Goal: Task Accomplishment & Management: Complete application form

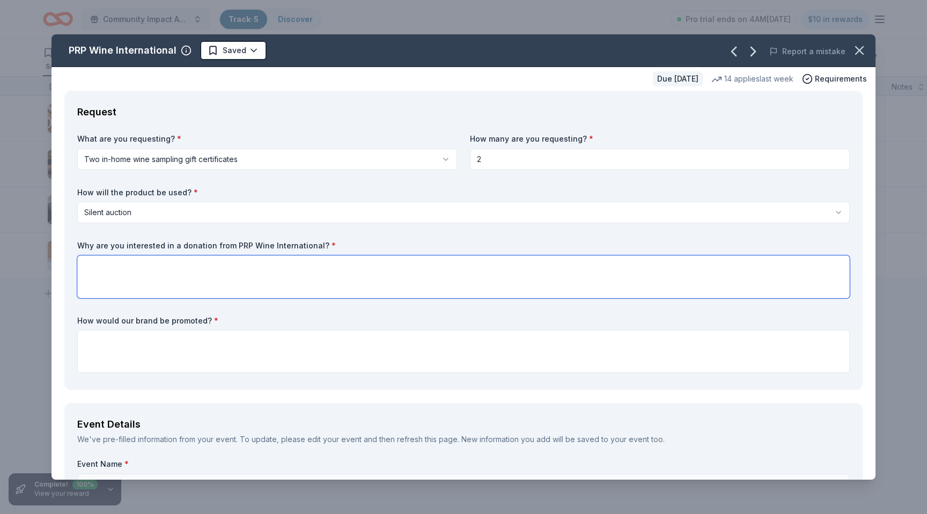
click at [197, 277] on textarea at bounding box center [463, 276] width 772 height 43
paste textarea "We would be honored if PRP Wine International would consider supporting our sil…"
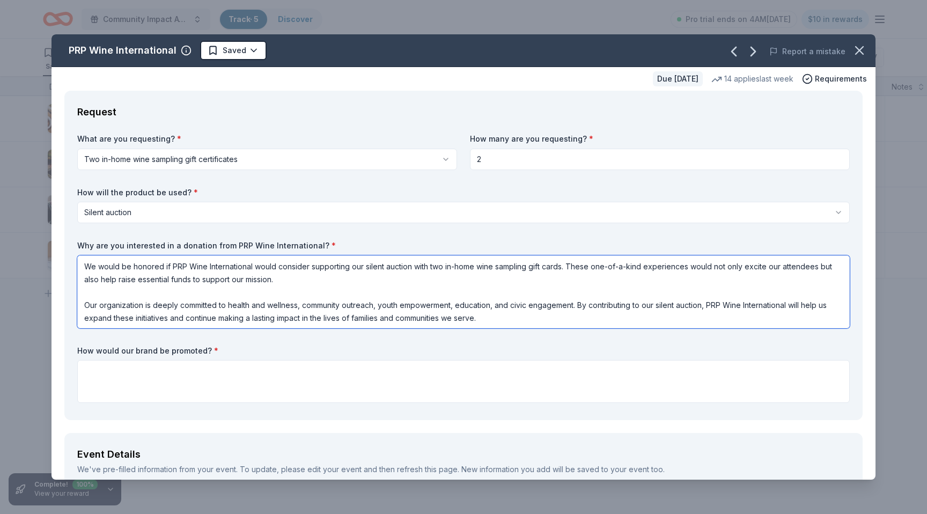
type textarea "We would be honored if PRP Wine International would consider supporting our sil…"
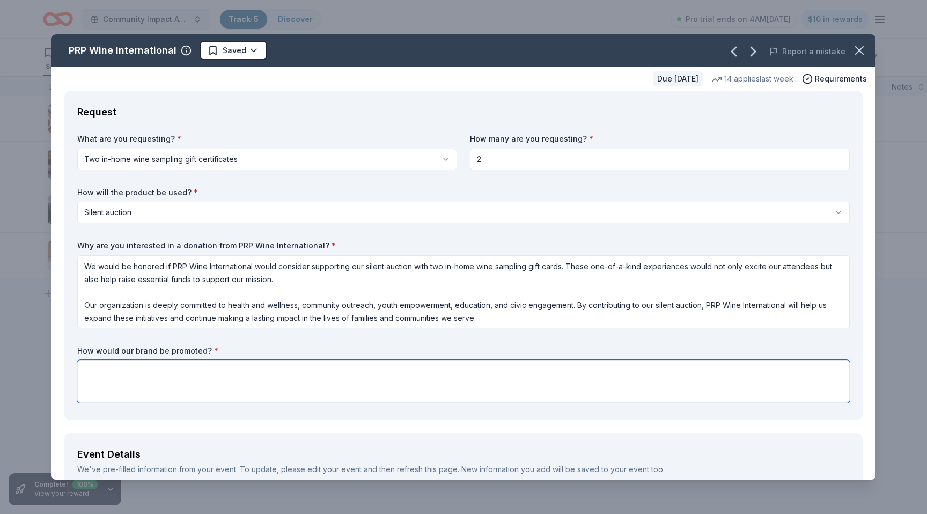
click at [250, 387] on textarea at bounding box center [463, 381] width 772 height 43
paste textarea "As a valued partner, PRP Wine International will be recognized throughout the e…"
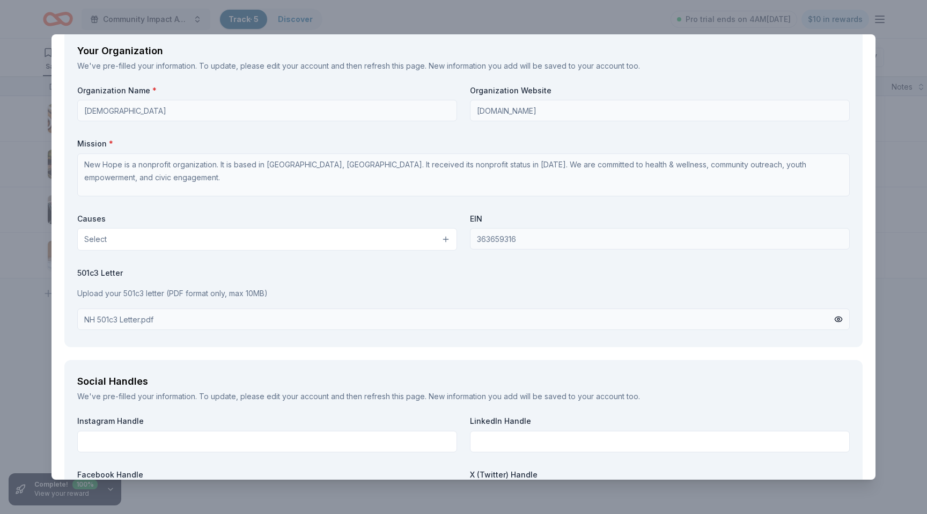
scroll to position [1009, 0]
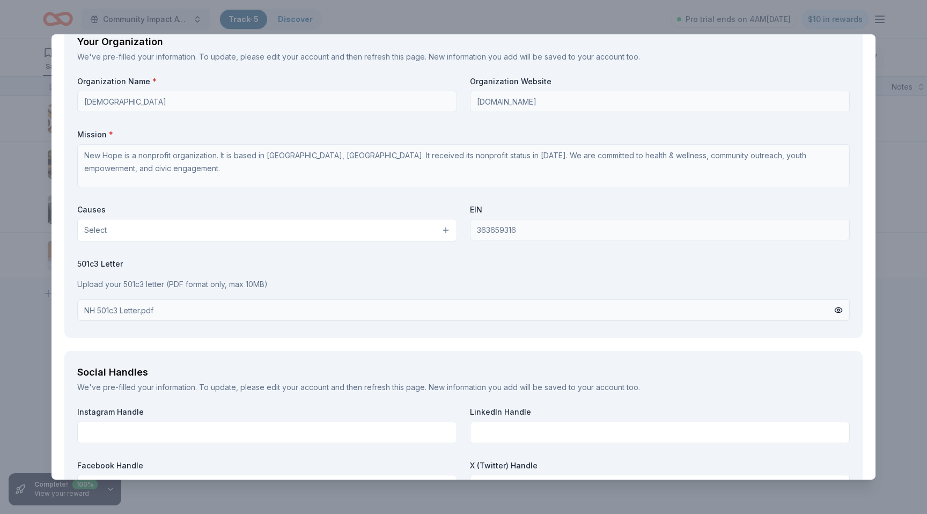
type textarea "As a valued partner, PRP Wine International will be recognized throughout the e…"
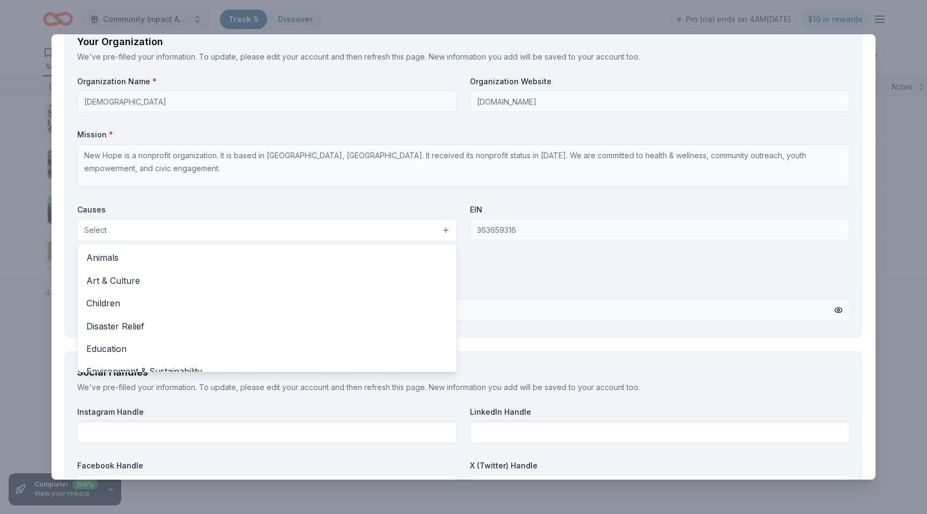
click at [247, 225] on button "Select" at bounding box center [267, 230] width 380 height 23
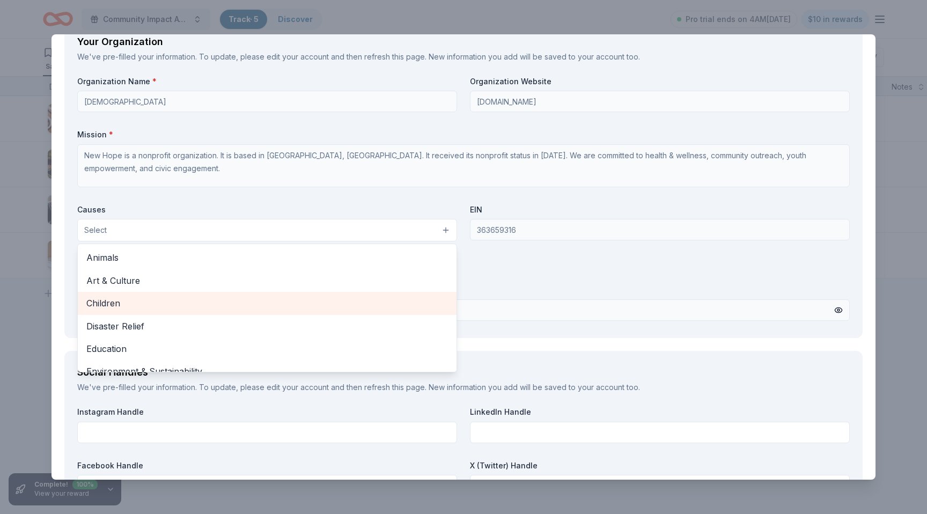
click at [216, 301] on span "Children" at bounding box center [266, 303] width 361 height 14
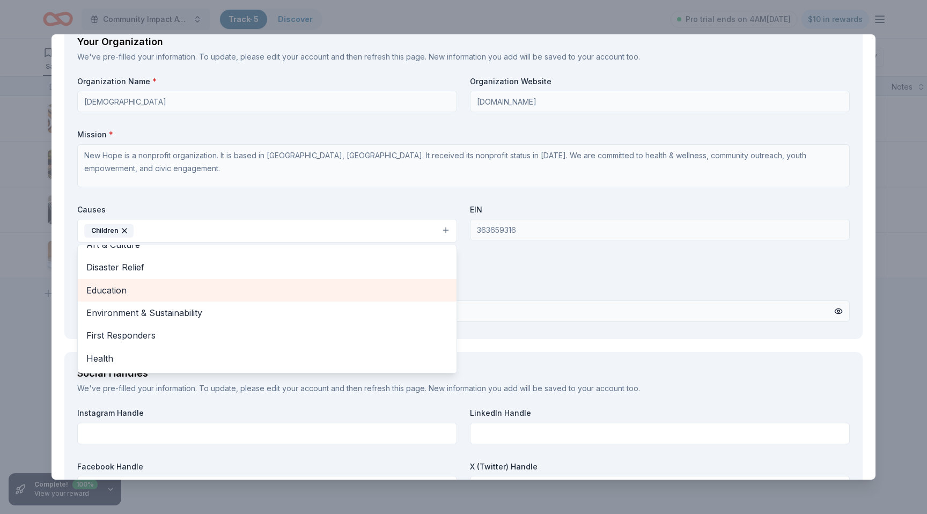
scroll to position [42, 0]
click at [233, 292] on div "Education" at bounding box center [267, 284] width 379 height 23
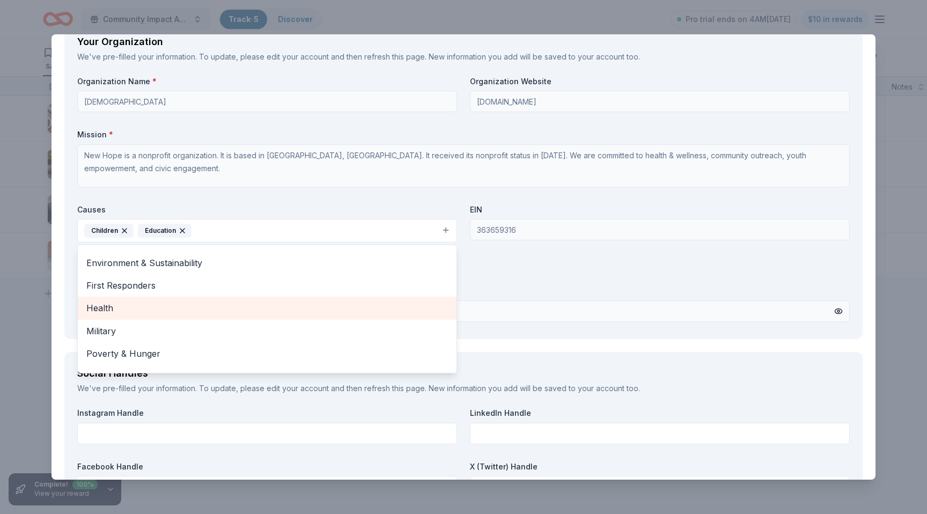
scroll to position [66, 0]
click at [225, 310] on span "Health" at bounding box center [266, 306] width 361 height 14
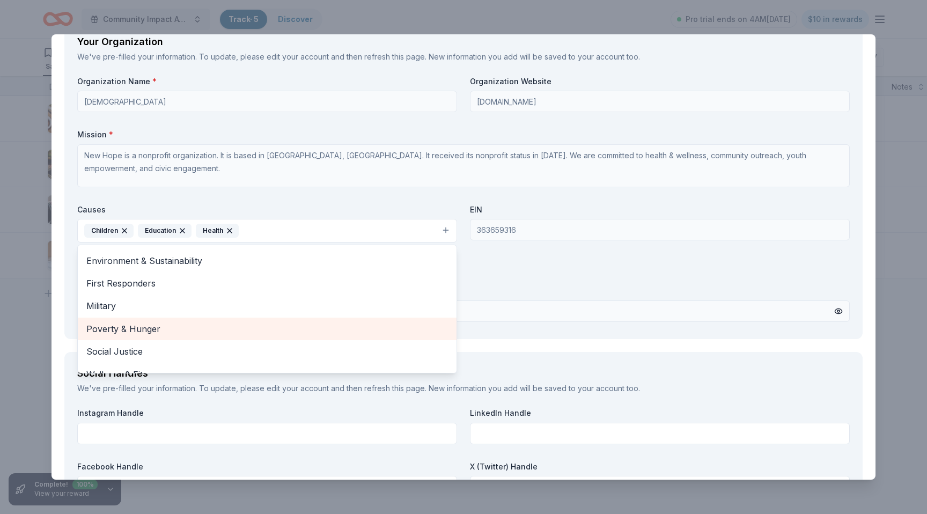
click at [220, 336] on span "Poverty & Hunger" at bounding box center [266, 329] width 361 height 14
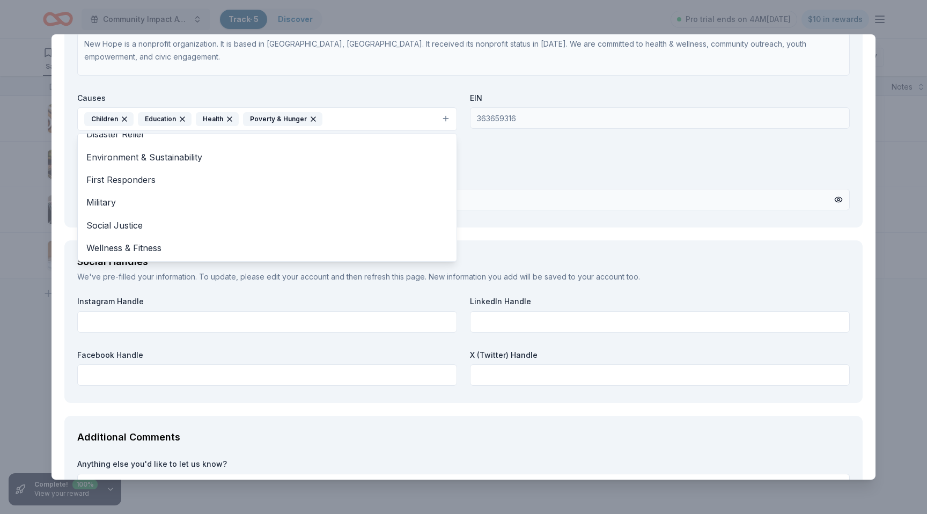
scroll to position [1123, 0]
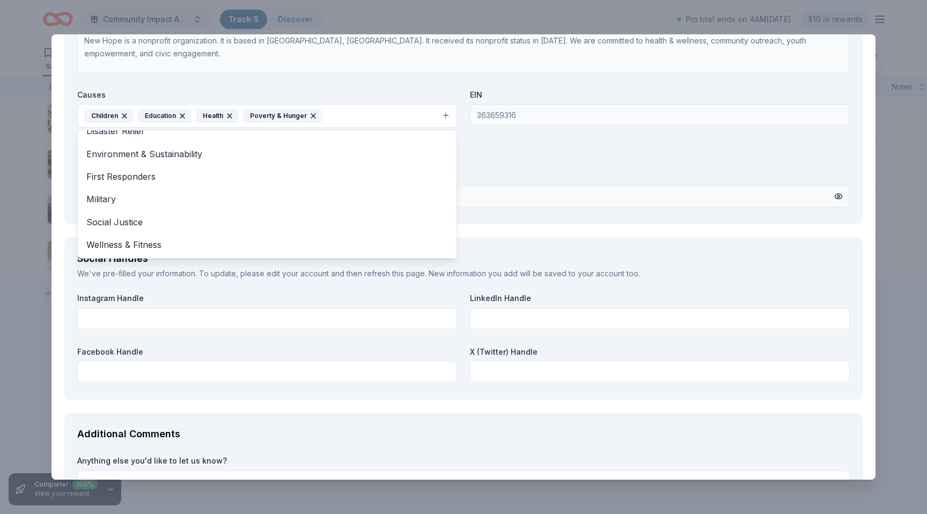
click at [377, 91] on div "Causes Children Education Health Poverty & Hunger Animals Art & Culture Disaste…" at bounding box center [267, 109] width 380 height 39
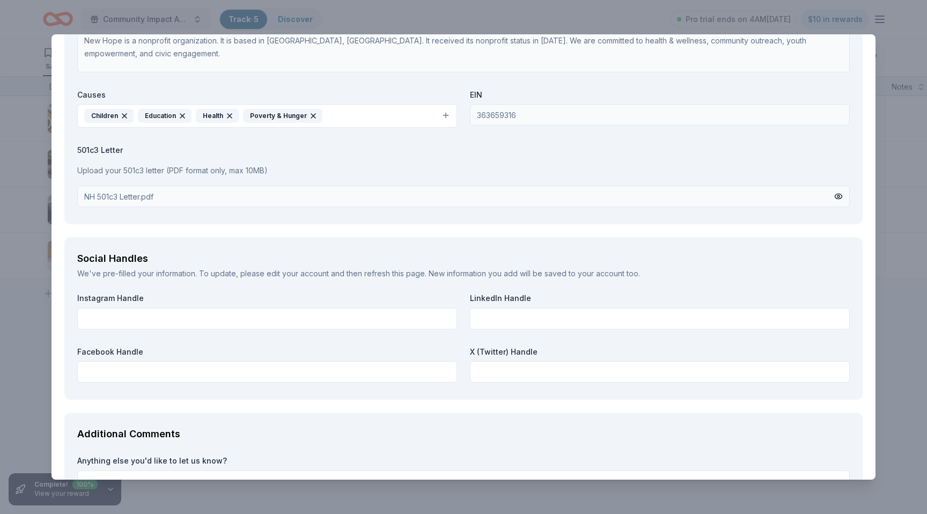
click at [366, 128] on div "Organization Name * New Hope [DEMOGRAPHIC_DATA] Organization Website [DOMAIN_NA…" at bounding box center [463, 86] width 772 height 250
click at [367, 116] on button "Children Education Health Poverty & Hunger" at bounding box center [267, 116] width 380 height 24
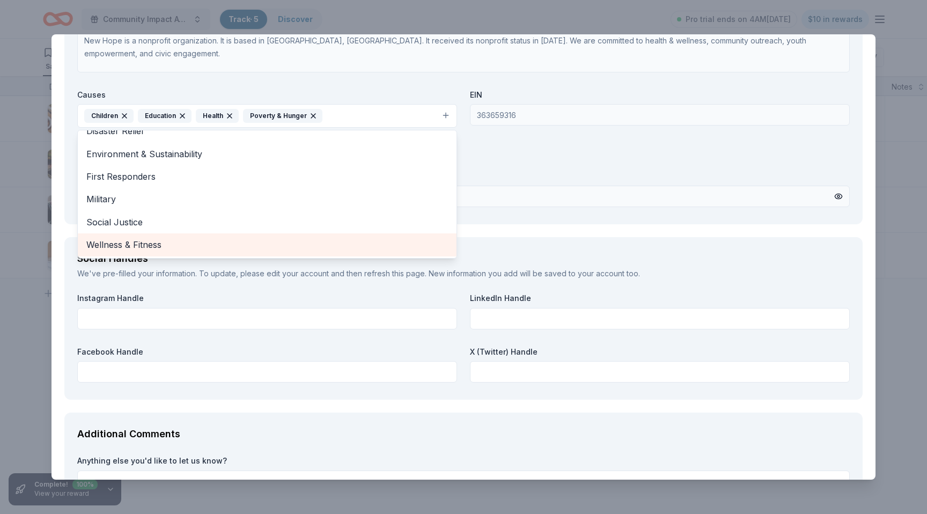
click at [271, 248] on span "Wellness & Fitness" at bounding box center [266, 245] width 361 height 14
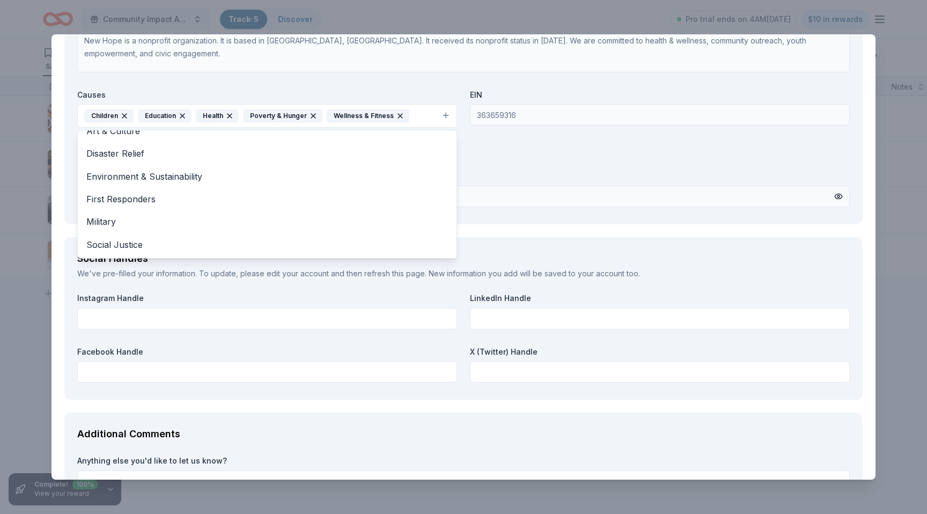
click at [550, 137] on div "Organization Name * New Hope [DEMOGRAPHIC_DATA] Organization Website [DOMAIN_NA…" at bounding box center [463, 86] width 772 height 250
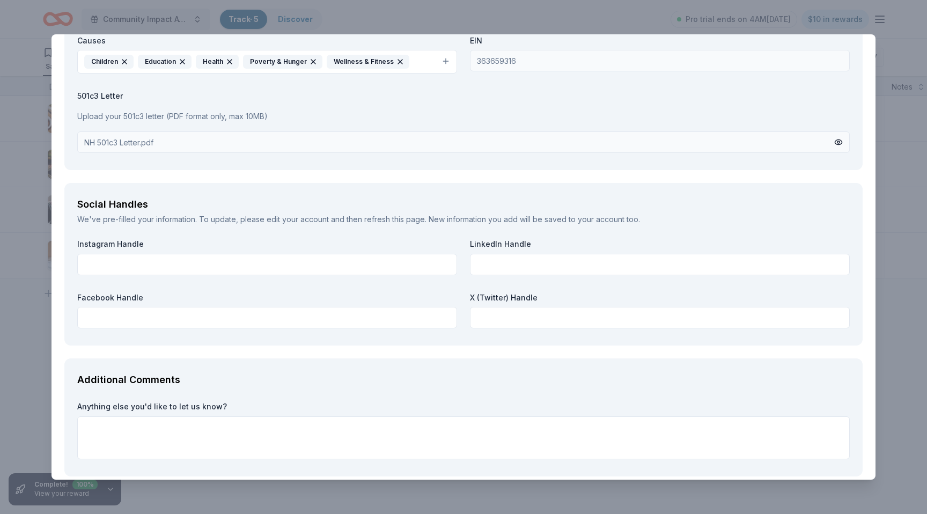
scroll to position [1229, 0]
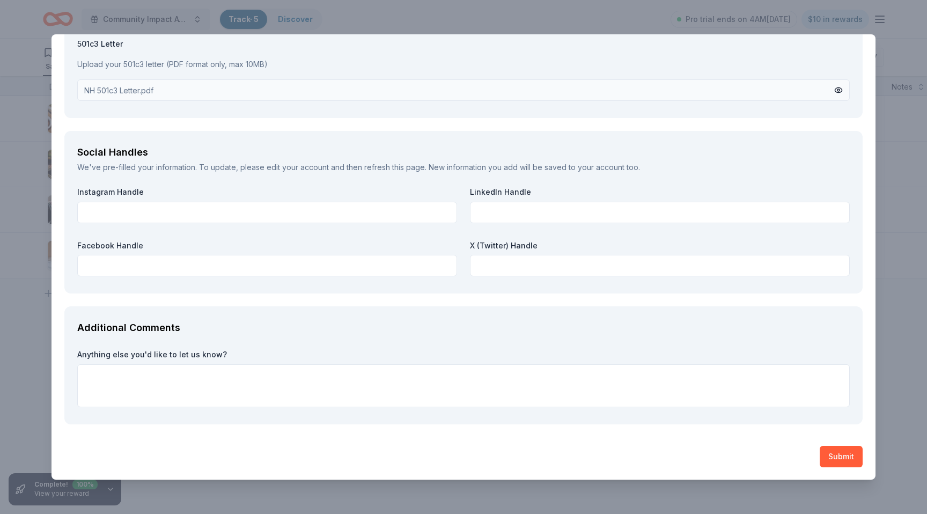
click at [830, 460] on button "Submit" at bounding box center [840, 456] width 43 height 21
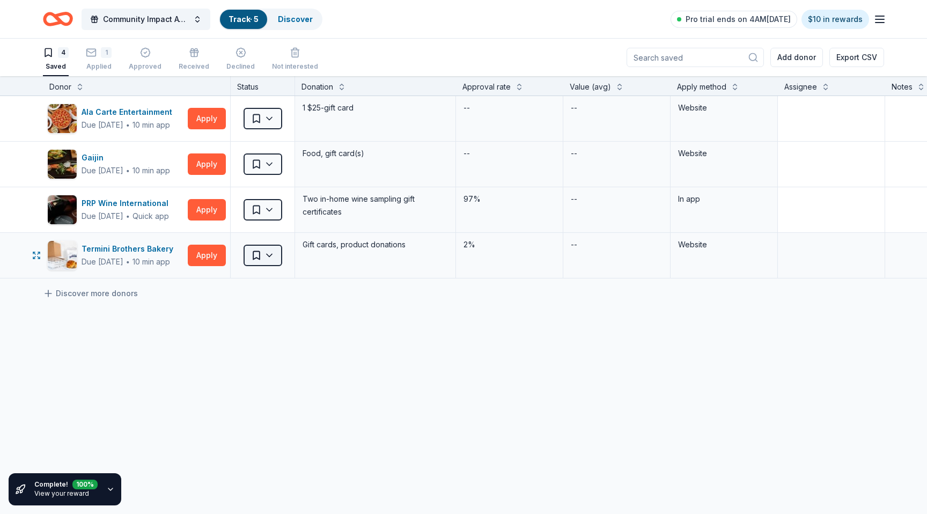
click at [272, 255] on html "Community Impact Awards Track · 5 Discover Pro trial ends on 4AM[DATE] $10 in r…" at bounding box center [463, 257] width 927 height 514
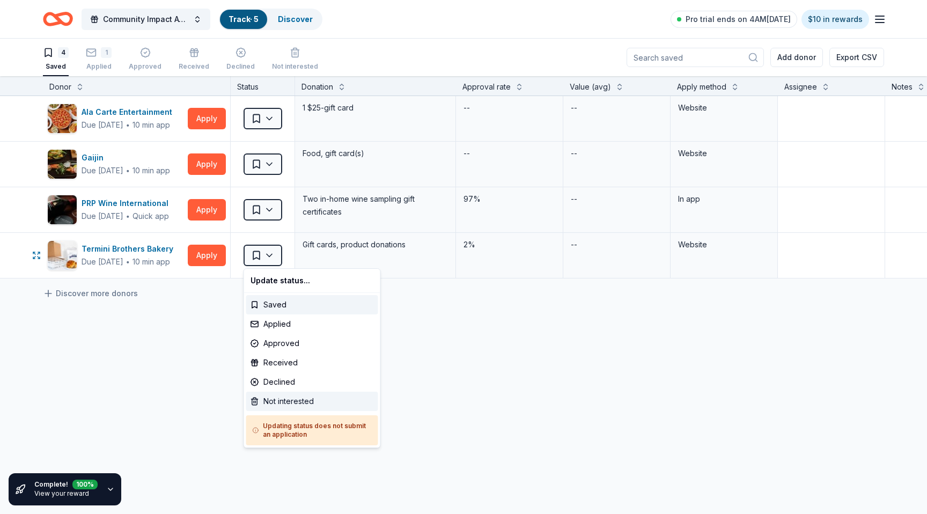
click at [294, 400] on div "Not interested" at bounding box center [312, 400] width 132 height 19
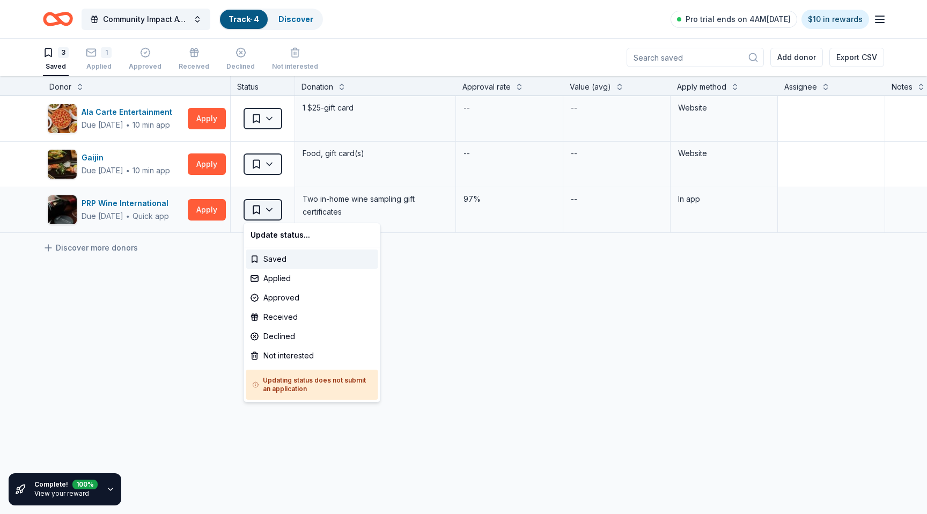
click at [275, 210] on html "Community Impact Awards Track · 4 Discover Pro trial ends on 4AM[DATE] $10 in r…" at bounding box center [463, 257] width 927 height 514
click at [297, 280] on div "Applied" at bounding box center [312, 278] width 132 height 19
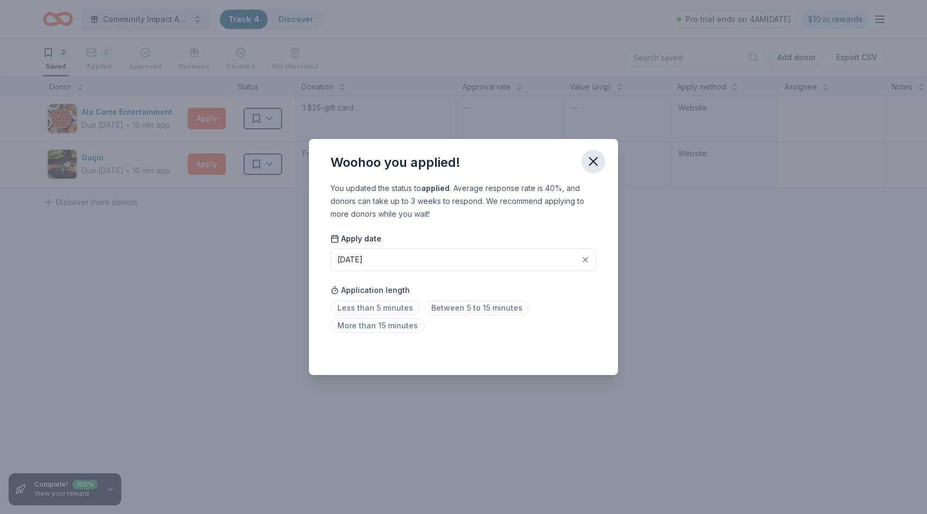
click at [594, 155] on icon "button" at bounding box center [593, 161] width 15 height 15
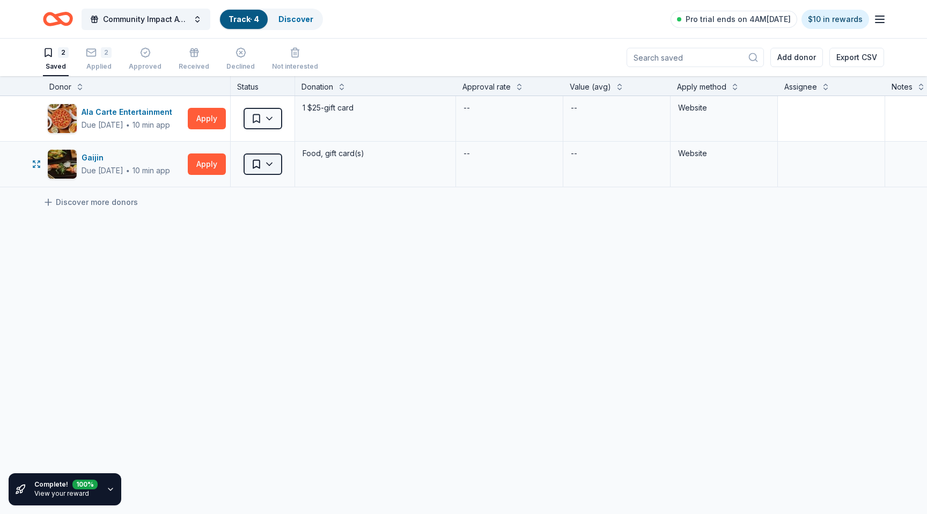
click at [278, 171] on html "Community Impact Awards Track · 4 Discover Pro trial ends on 4AM[DATE] $10 in r…" at bounding box center [463, 257] width 927 height 514
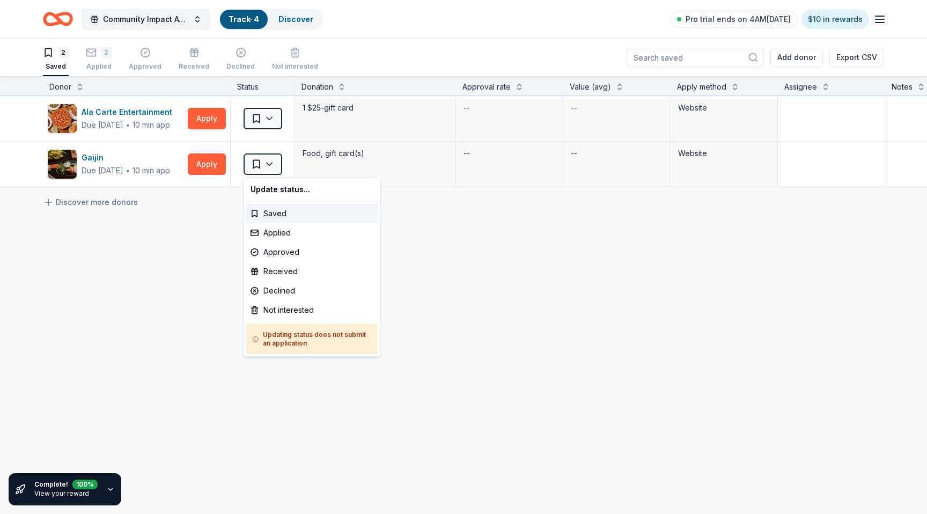
click at [277, 116] on html "Community Impact Awards Track · 4 Discover Pro trial ends on 4AM[DATE] $10 in r…" at bounding box center [463, 257] width 927 height 514
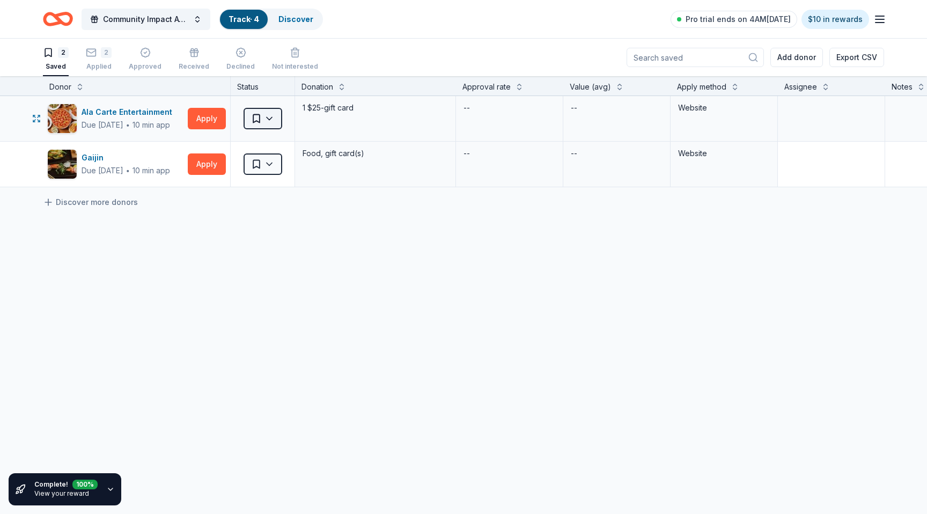
click at [274, 117] on html "Community Impact Awards Track · 4 Discover Pro trial ends on 4AM[DATE] $10 in r…" at bounding box center [463, 257] width 927 height 514
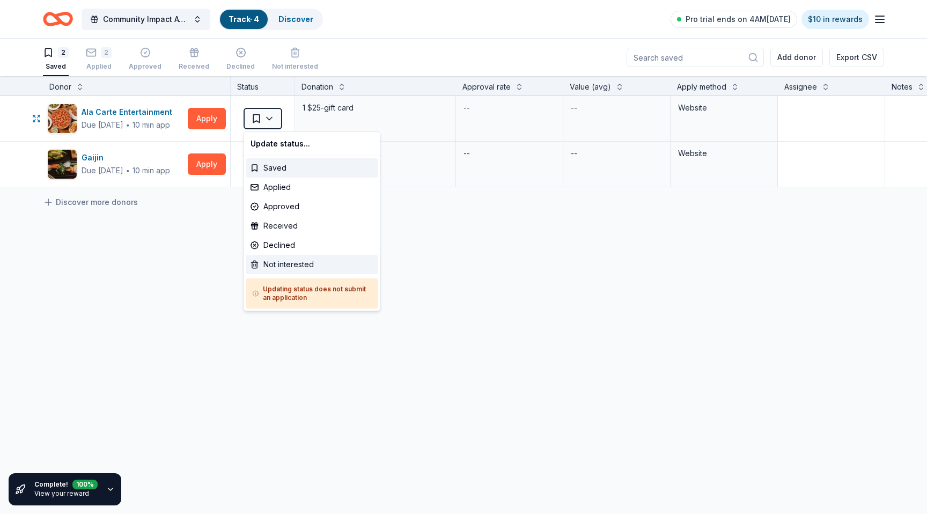
click at [300, 269] on div "Not interested" at bounding box center [312, 264] width 132 height 19
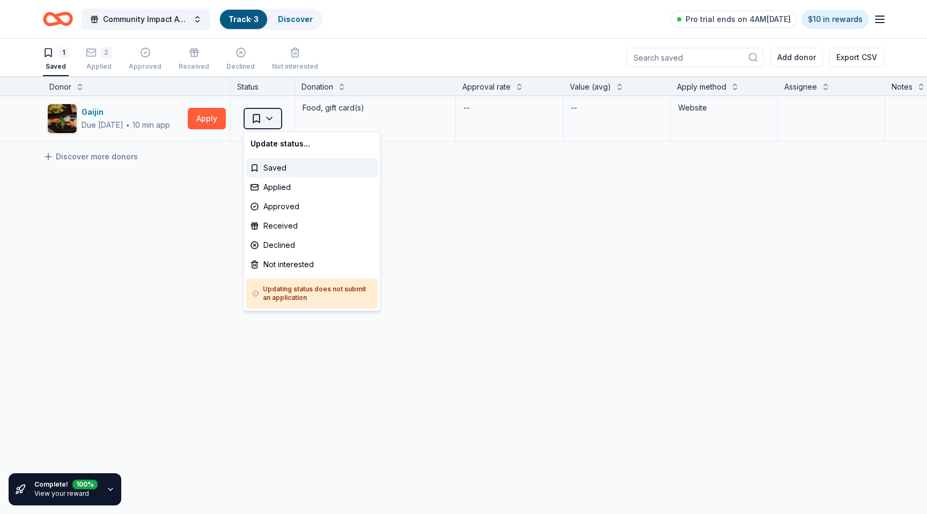
click at [277, 116] on html "Community Impact Awards Track · 3 Discover Pro trial ends on 4AM[DATE] $10 in r…" at bounding box center [463, 257] width 927 height 514
click at [291, 265] on div "Not interested" at bounding box center [312, 264] width 132 height 19
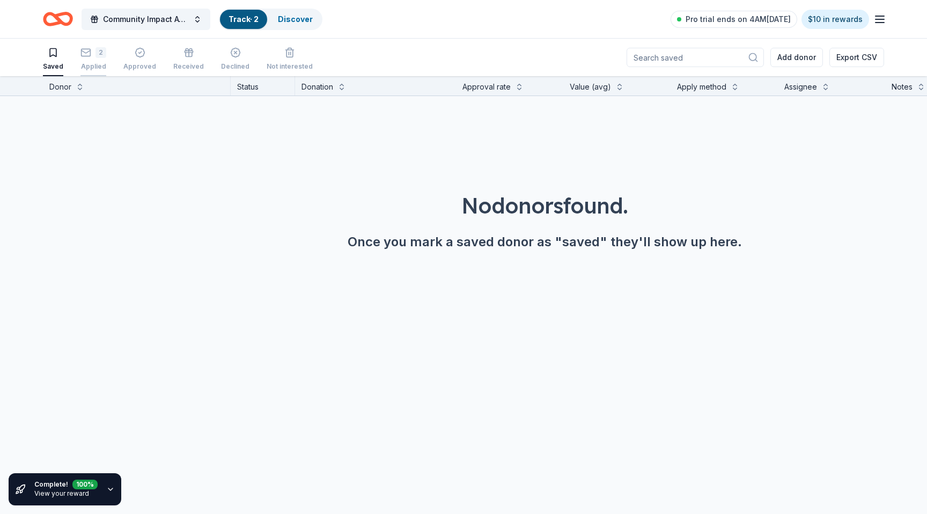
click at [88, 52] on icon "button" at bounding box center [85, 46] width 11 height 11
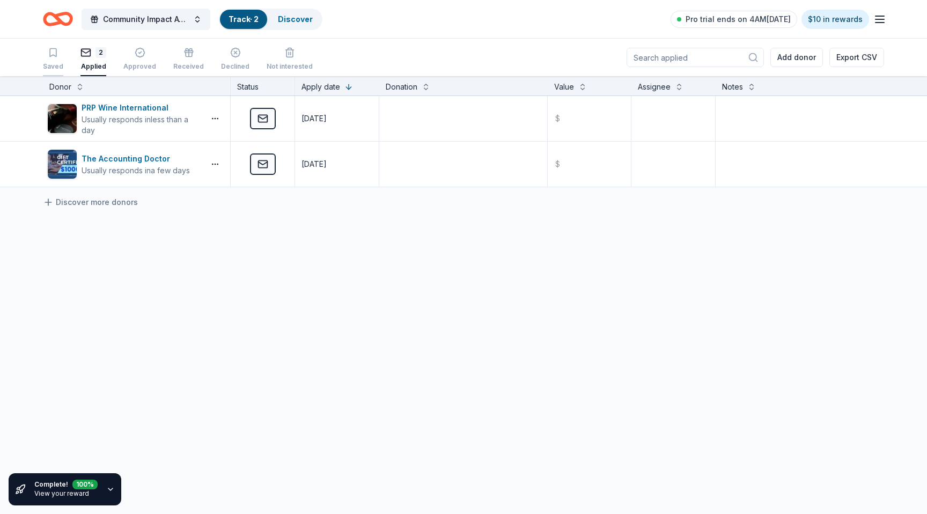
click at [62, 56] on div "button" at bounding box center [53, 52] width 20 height 11
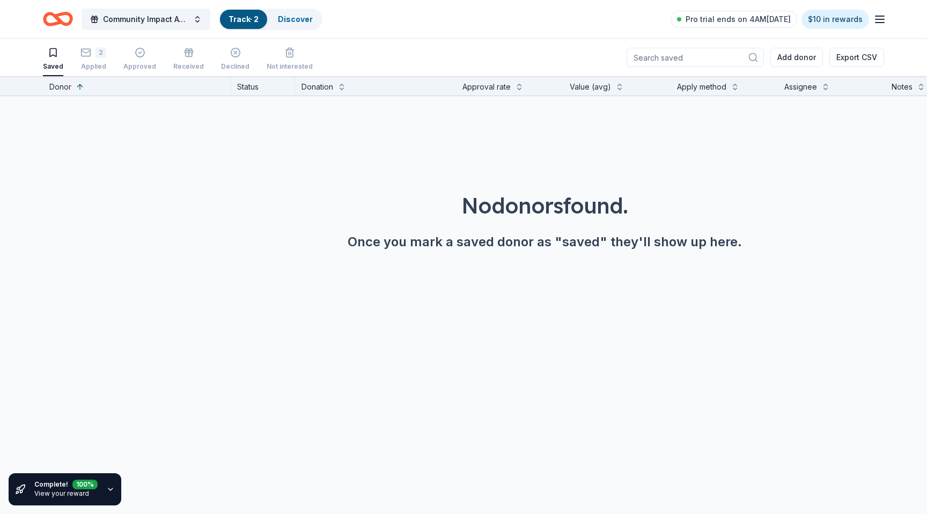
click at [77, 9] on div "Community Impact Awards Track · 2 Discover" at bounding box center [182, 18] width 279 height 25
click at [53, 19] on icon "Home" at bounding box center [58, 18] width 30 height 25
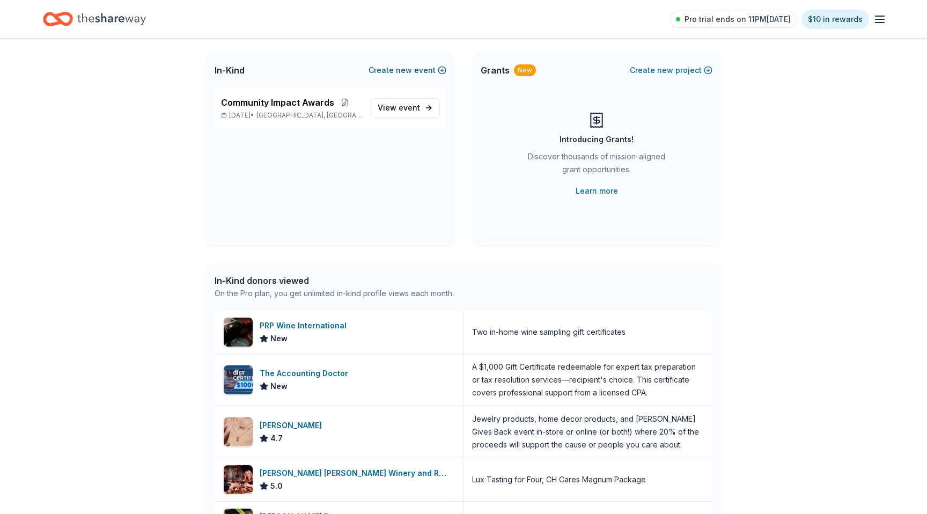
scroll to position [57, 0]
click at [288, 112] on span "[GEOGRAPHIC_DATA], [GEOGRAPHIC_DATA]" at bounding box center [309, 116] width 106 height 9
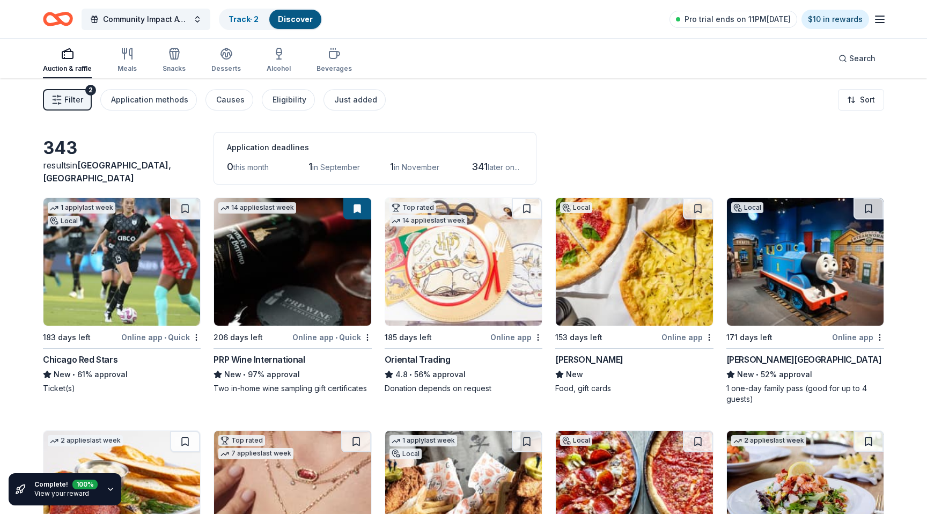
click at [61, 27] on icon "Home" at bounding box center [58, 18] width 30 height 25
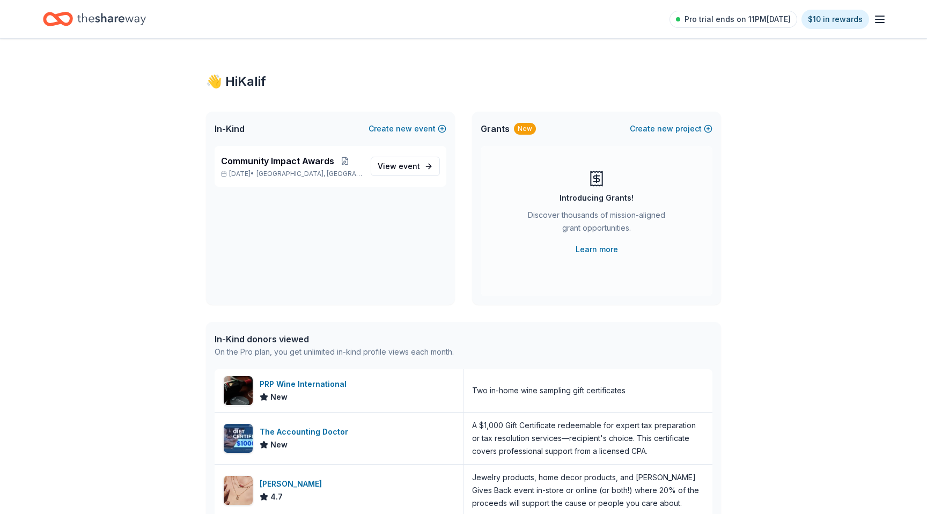
click at [174, 18] on div "Pro trial ends on 11PM[DATE] $10 in rewards" at bounding box center [463, 18] width 841 height 25
click at [417, 167] on span "event" at bounding box center [408, 165] width 21 height 9
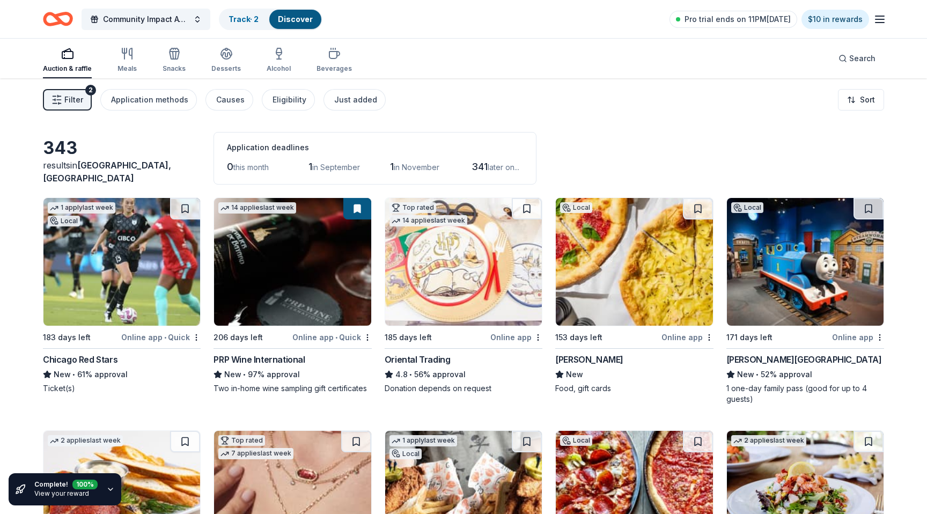
click at [886, 23] on div "Community Impact Awards Track · 2 Discover Pro trial ends on 11PM[DATE] $10 in …" at bounding box center [463, 19] width 927 height 38
click at [877, 18] on icon "button" at bounding box center [879, 19] width 13 height 13
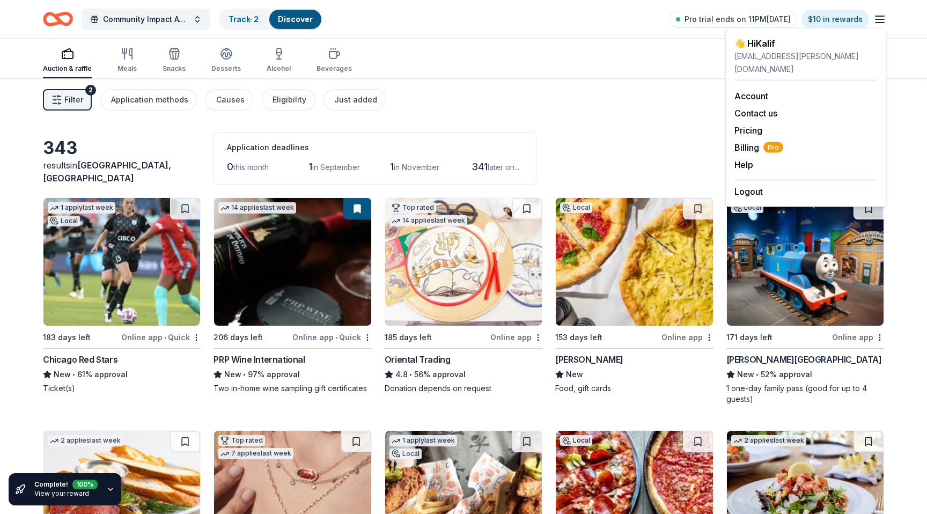
click at [877, 18] on icon "button" at bounding box center [879, 19] width 13 height 13
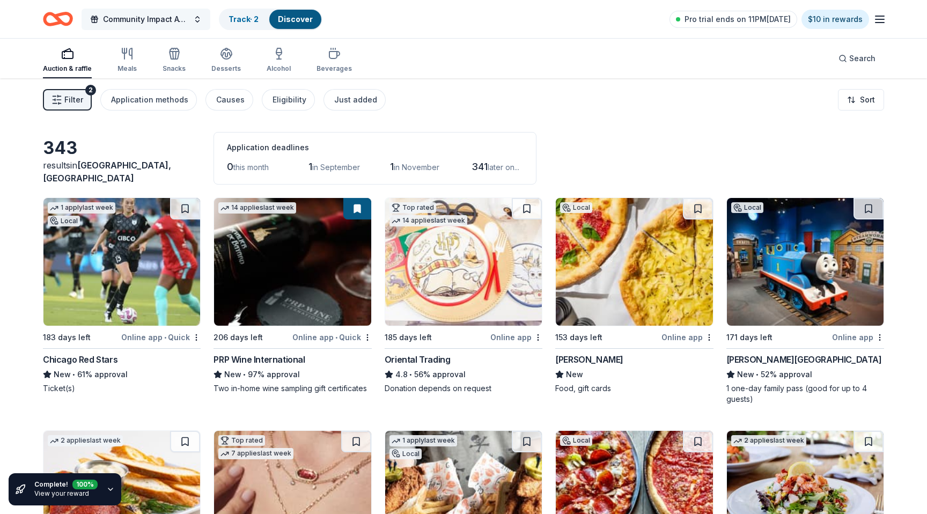
click at [182, 20] on span "Community Impact Awards" at bounding box center [146, 19] width 86 height 13
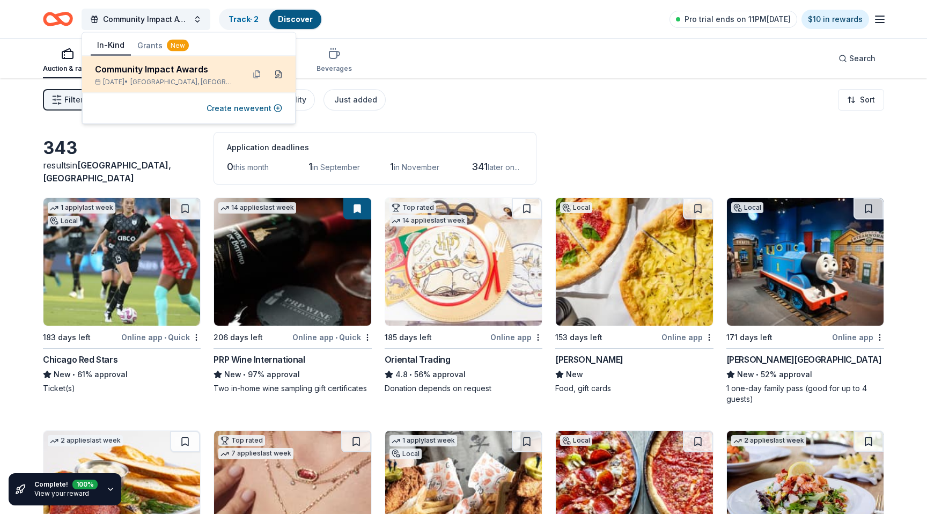
click at [281, 77] on button at bounding box center [278, 74] width 17 height 17
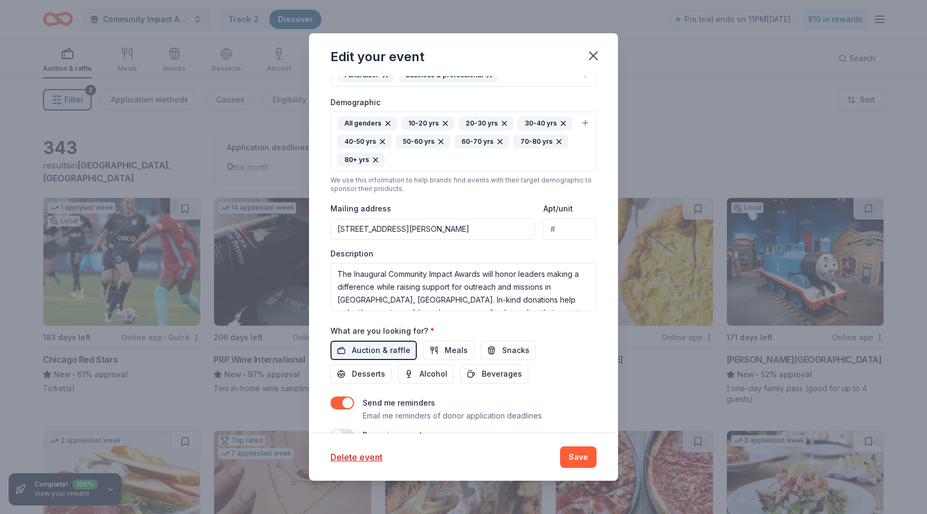
scroll to position [261, 0]
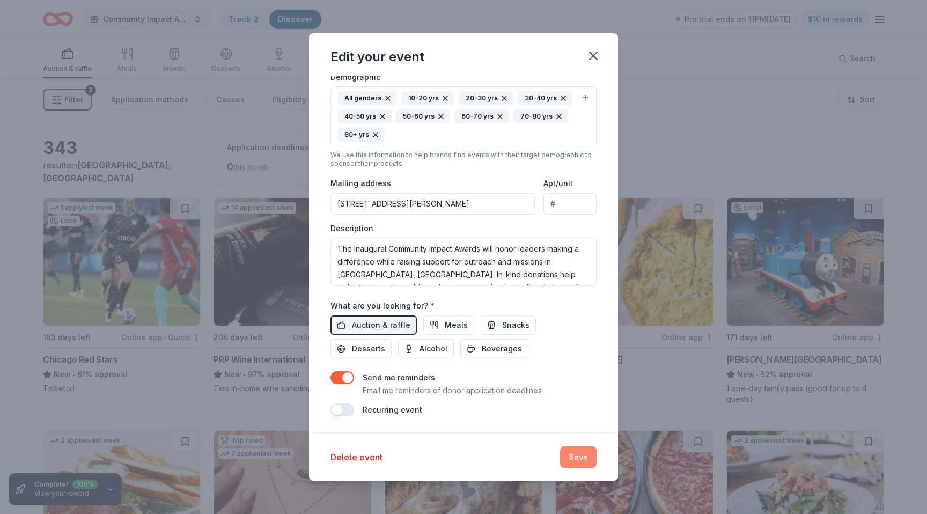
click at [579, 454] on button "Save" at bounding box center [578, 456] width 36 height 21
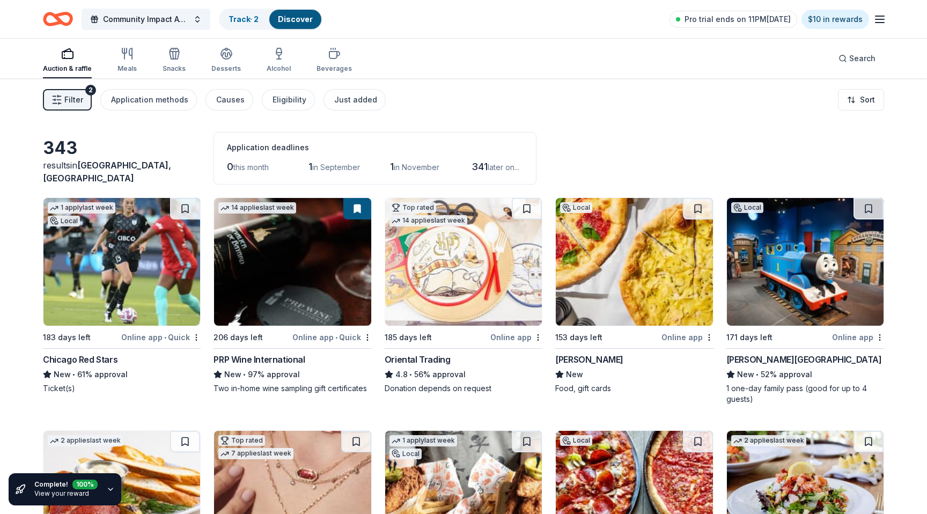
click at [924, 4] on div "Community Impact Awards Track · 2 Discover Pro trial ends on 11PM[DATE] $10 in …" at bounding box center [463, 19] width 927 height 38
click at [195, 20] on button "Community Impact Awards" at bounding box center [145, 19] width 129 height 21
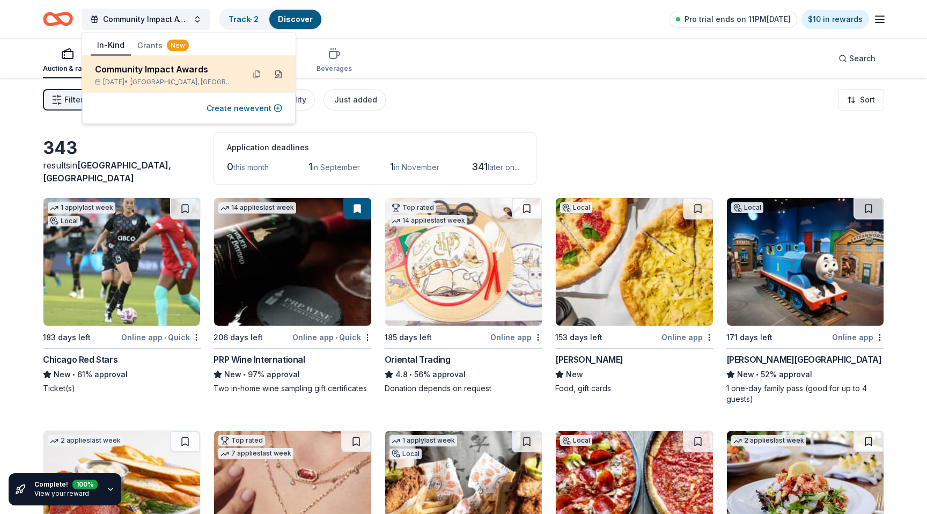
click at [273, 71] on button at bounding box center [278, 74] width 17 height 17
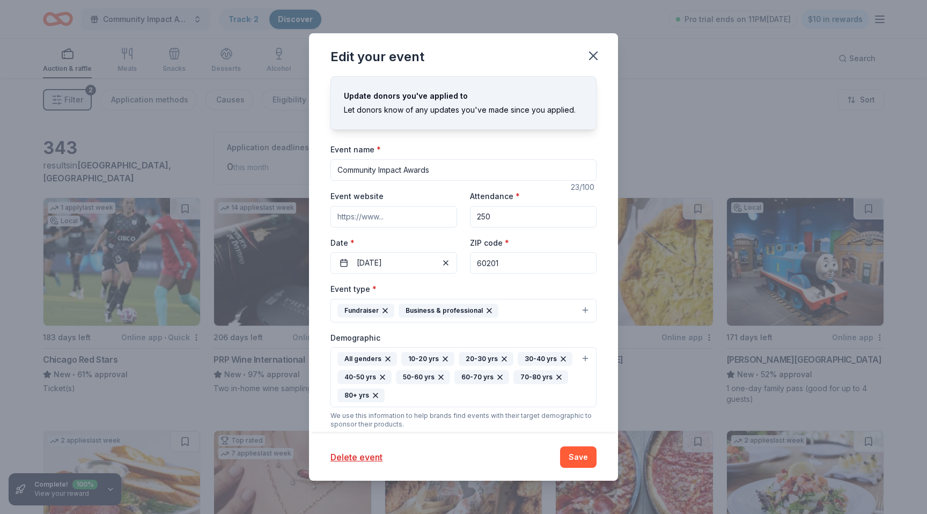
drag, startPoint x: 521, startPoint y: 217, endPoint x: 267, endPoint y: 217, distance: 254.1
click at [267, 217] on div "Edit your event Update donors you've applied to Let donors know of any updates …" at bounding box center [463, 257] width 927 height 514
type input "300"
click at [586, 459] on button "Save" at bounding box center [578, 456] width 36 height 21
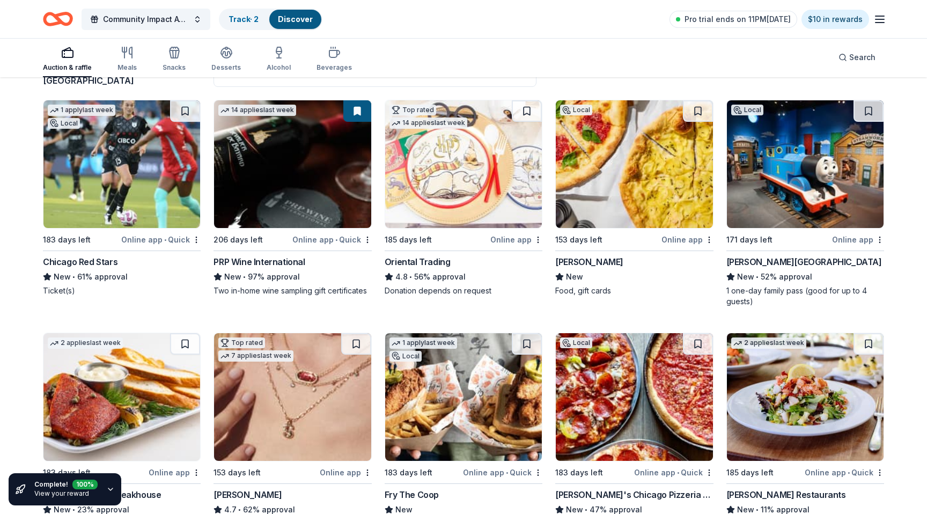
scroll to position [103, 0]
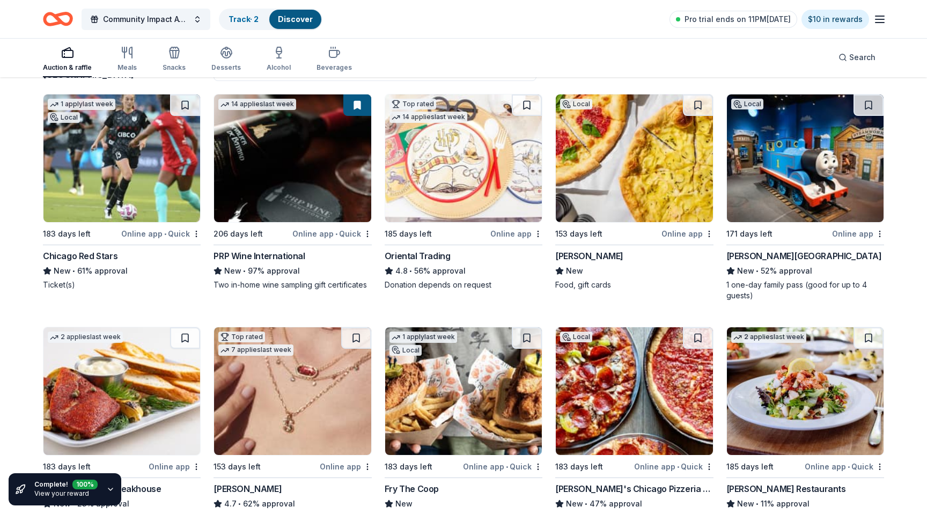
click at [807, 255] on div "[PERSON_NAME][GEOGRAPHIC_DATA]" at bounding box center [803, 255] width 155 height 13
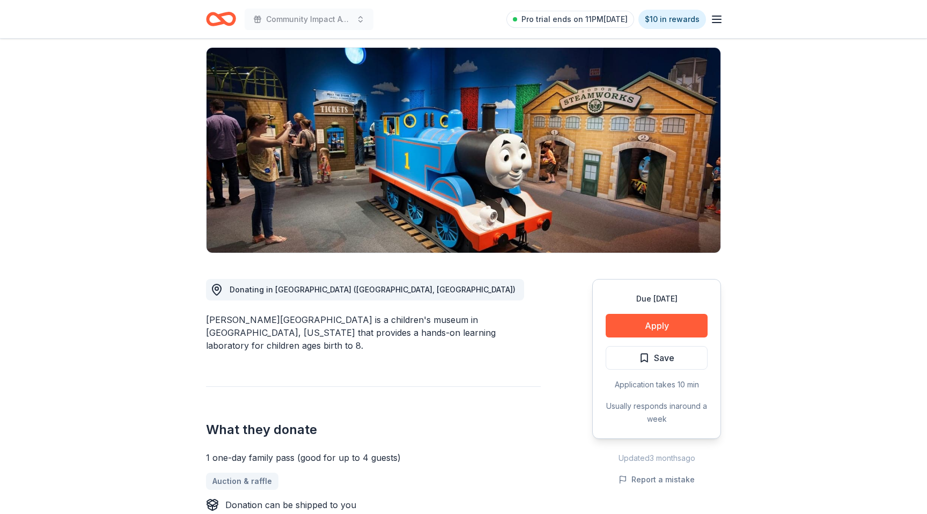
scroll to position [183, 0]
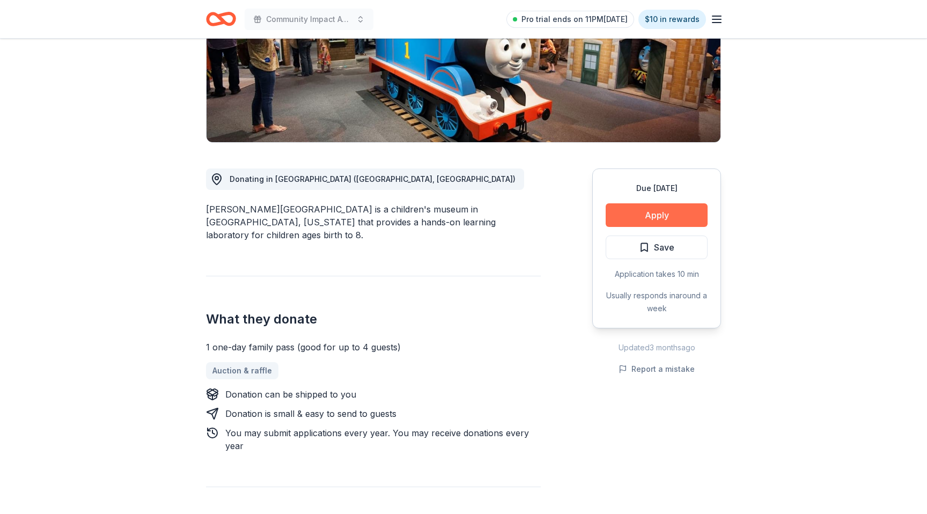
click at [661, 213] on button "Apply" at bounding box center [656, 215] width 102 height 24
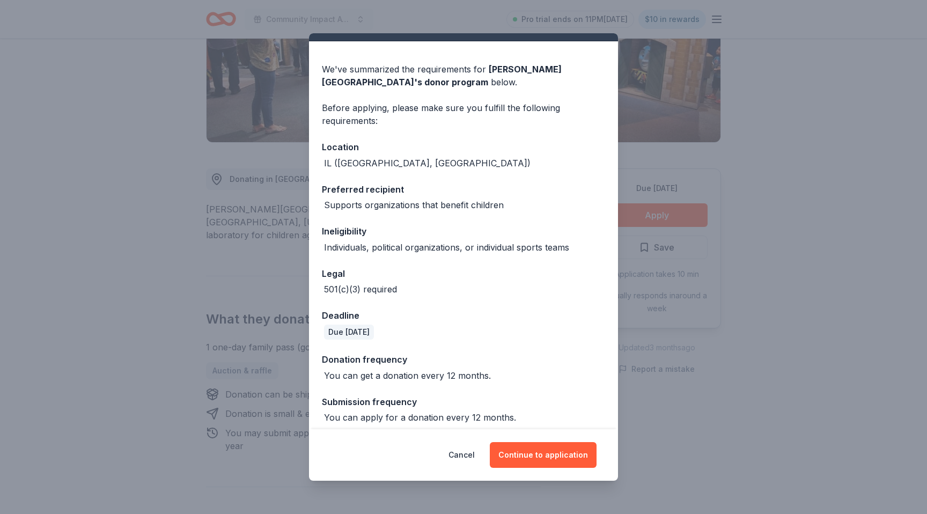
scroll to position [30, 0]
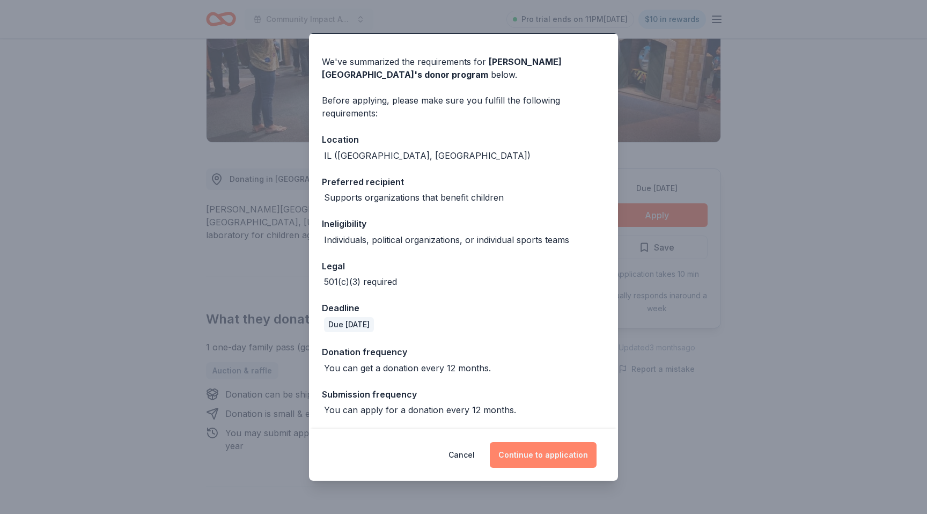
click at [567, 463] on button "Continue to application" at bounding box center [543, 455] width 107 height 26
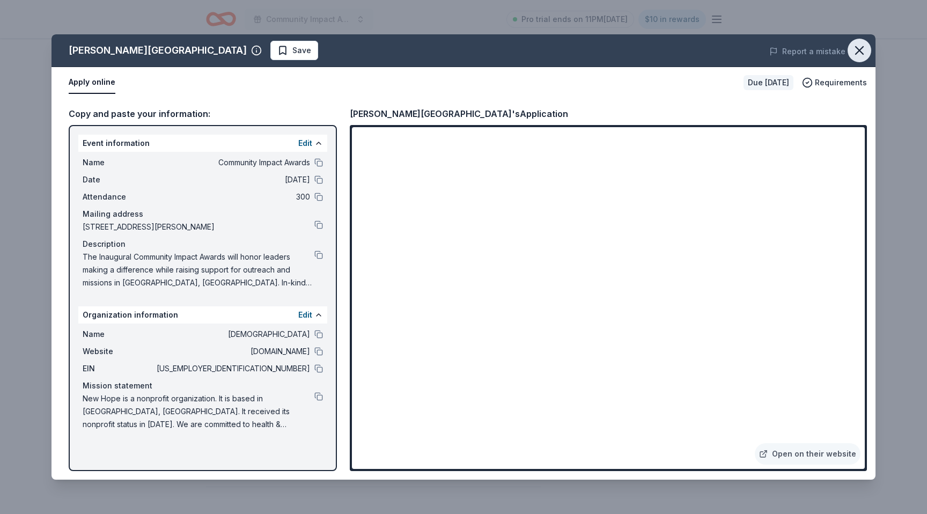
click at [859, 47] on icon "button" at bounding box center [858, 50] width 15 height 15
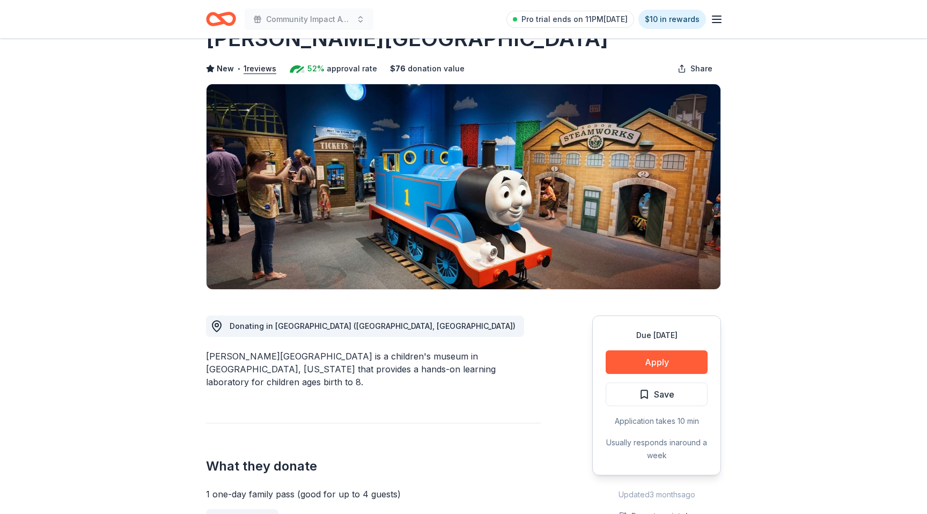
scroll to position [0, 0]
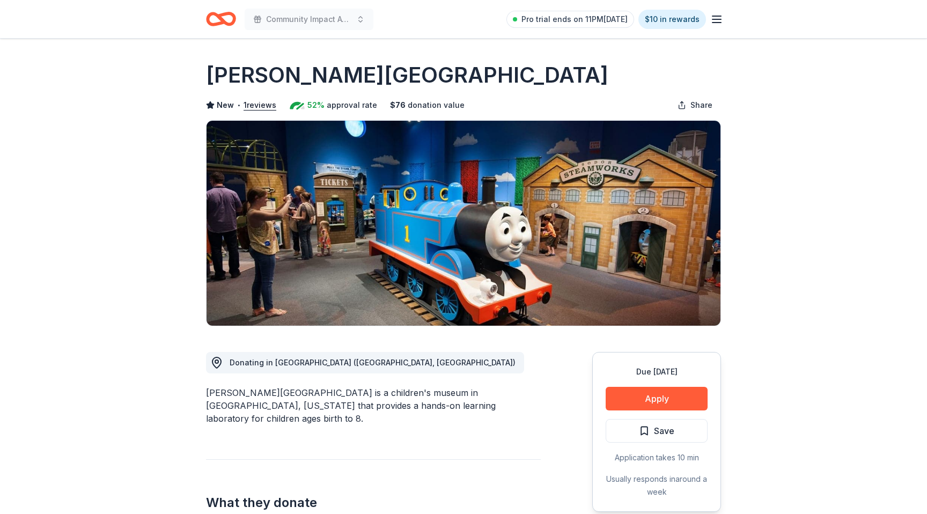
click at [223, 22] on icon "Home" at bounding box center [226, 18] width 17 height 11
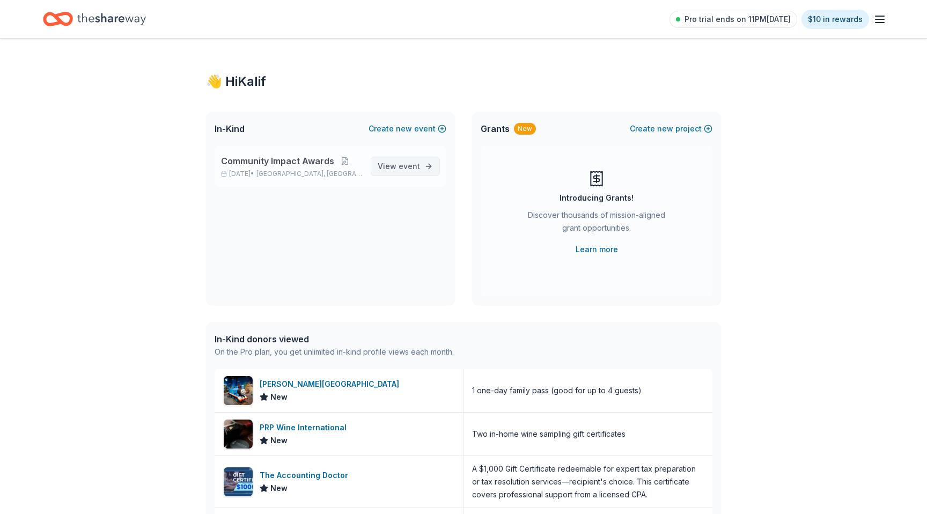
click at [424, 161] on link "View event" at bounding box center [404, 166] width 69 height 19
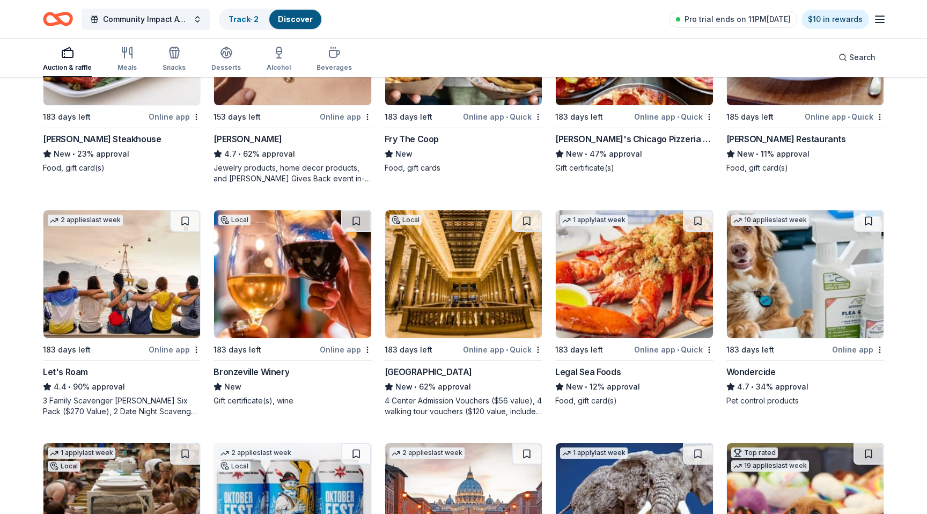
scroll to position [461, 0]
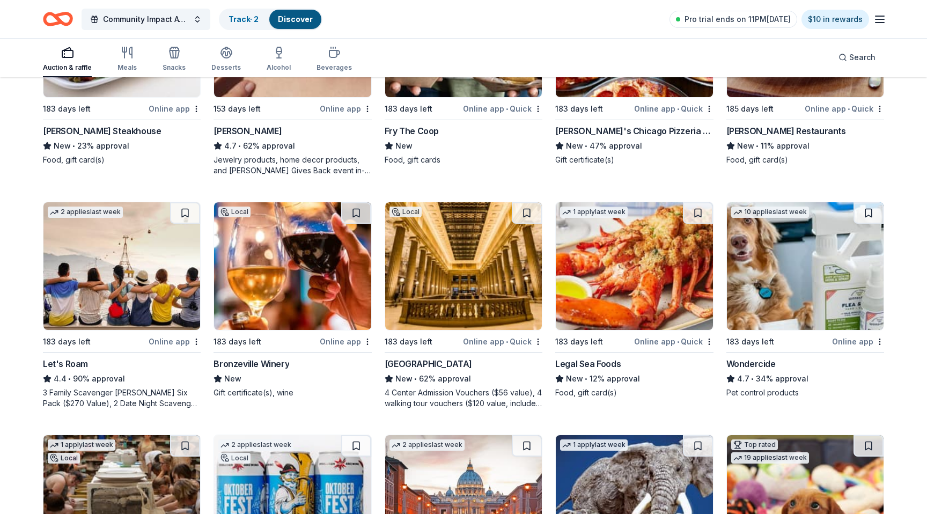
click at [129, 271] on img at bounding box center [121, 266] width 157 height 128
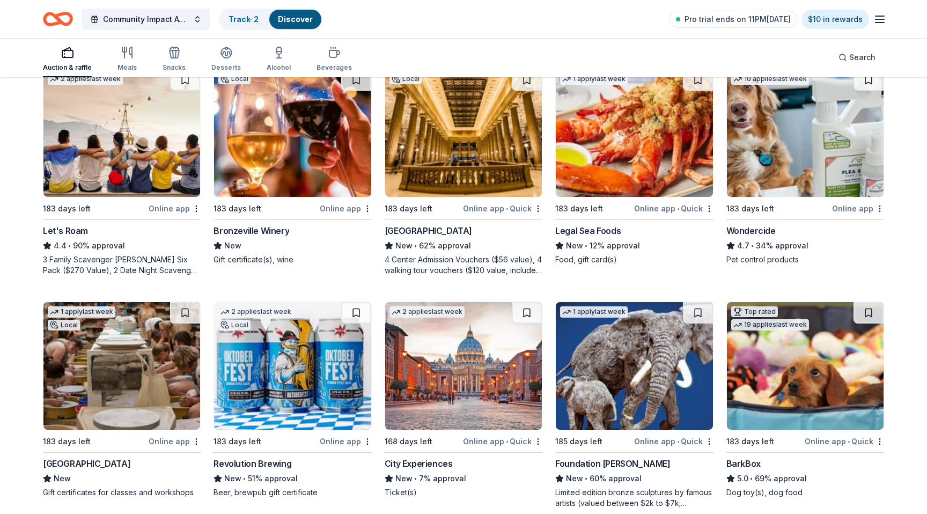
scroll to position [597, 0]
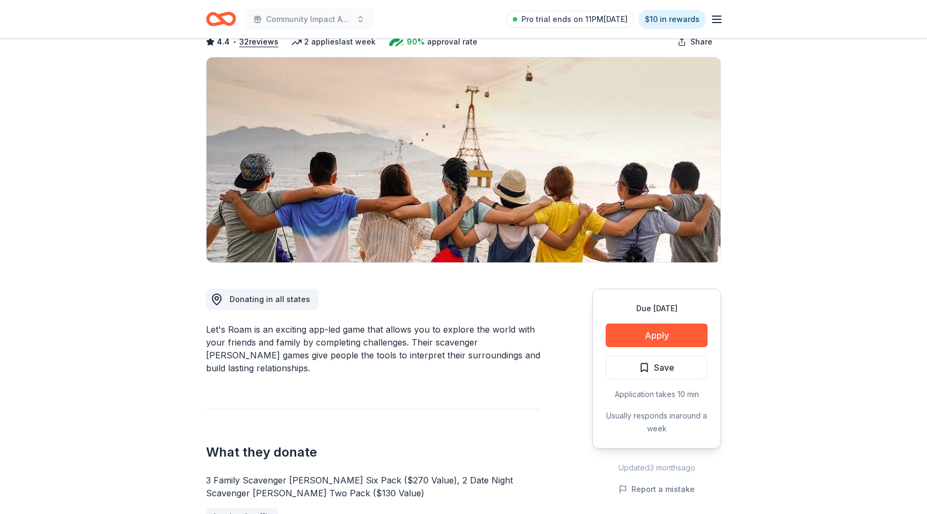
scroll to position [63, 0]
